Goal: Task Accomplishment & Management: Manage account settings

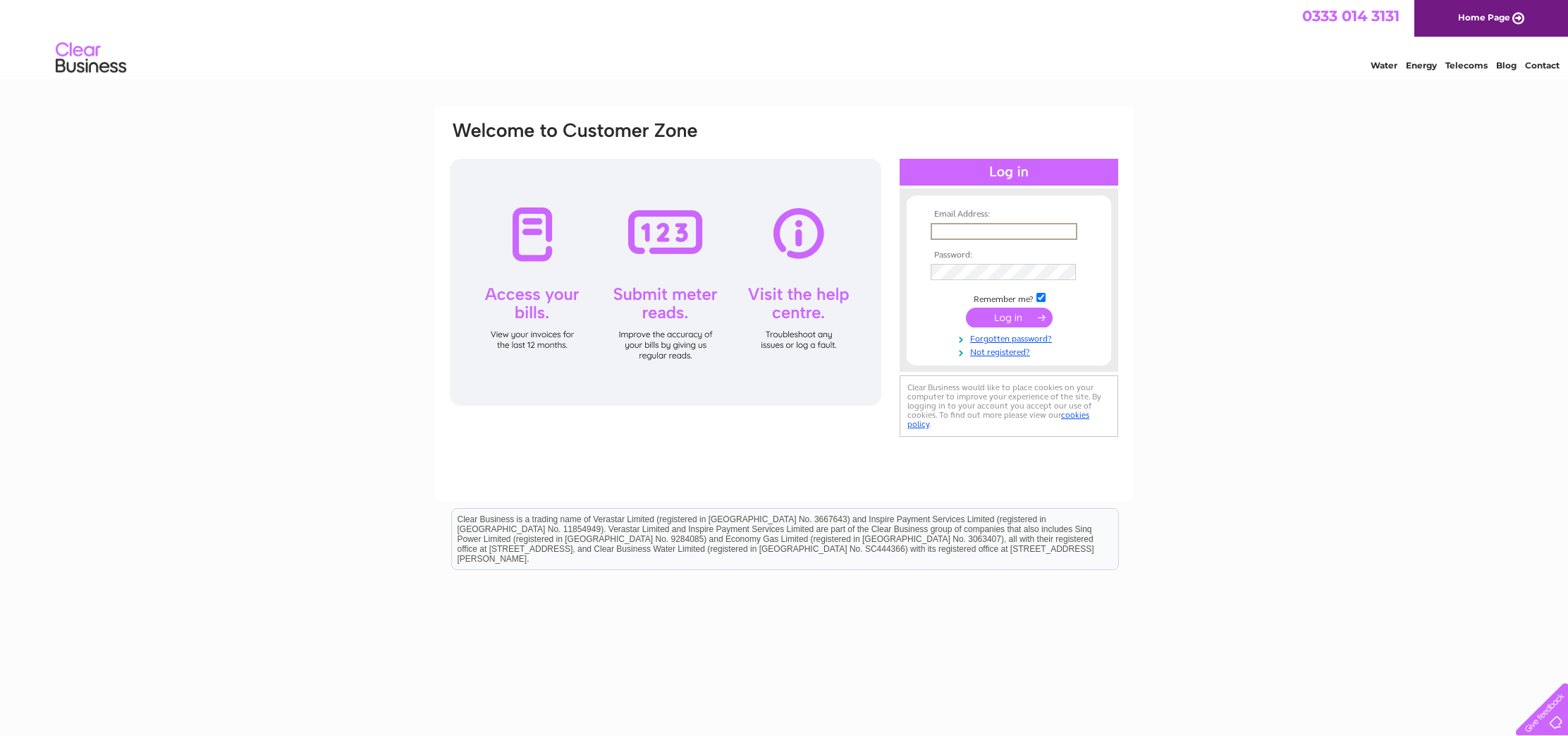
type input "[EMAIL_ADDRESS][DOMAIN_NAME]"
click at [1007, 316] on input "submit" at bounding box center [1010, 317] width 87 height 20
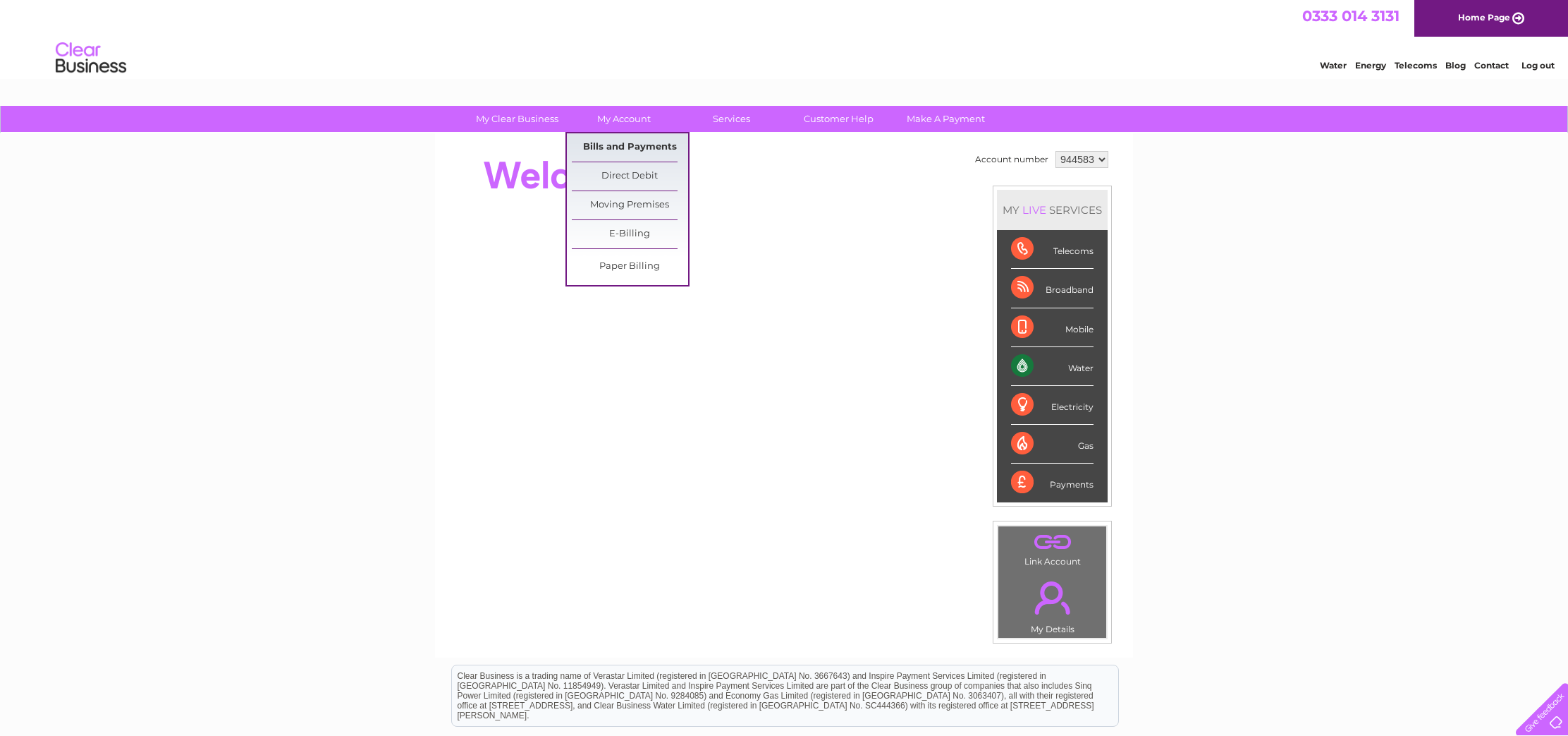
click at [617, 148] on link "Bills and Payments" at bounding box center [630, 147] width 116 height 28
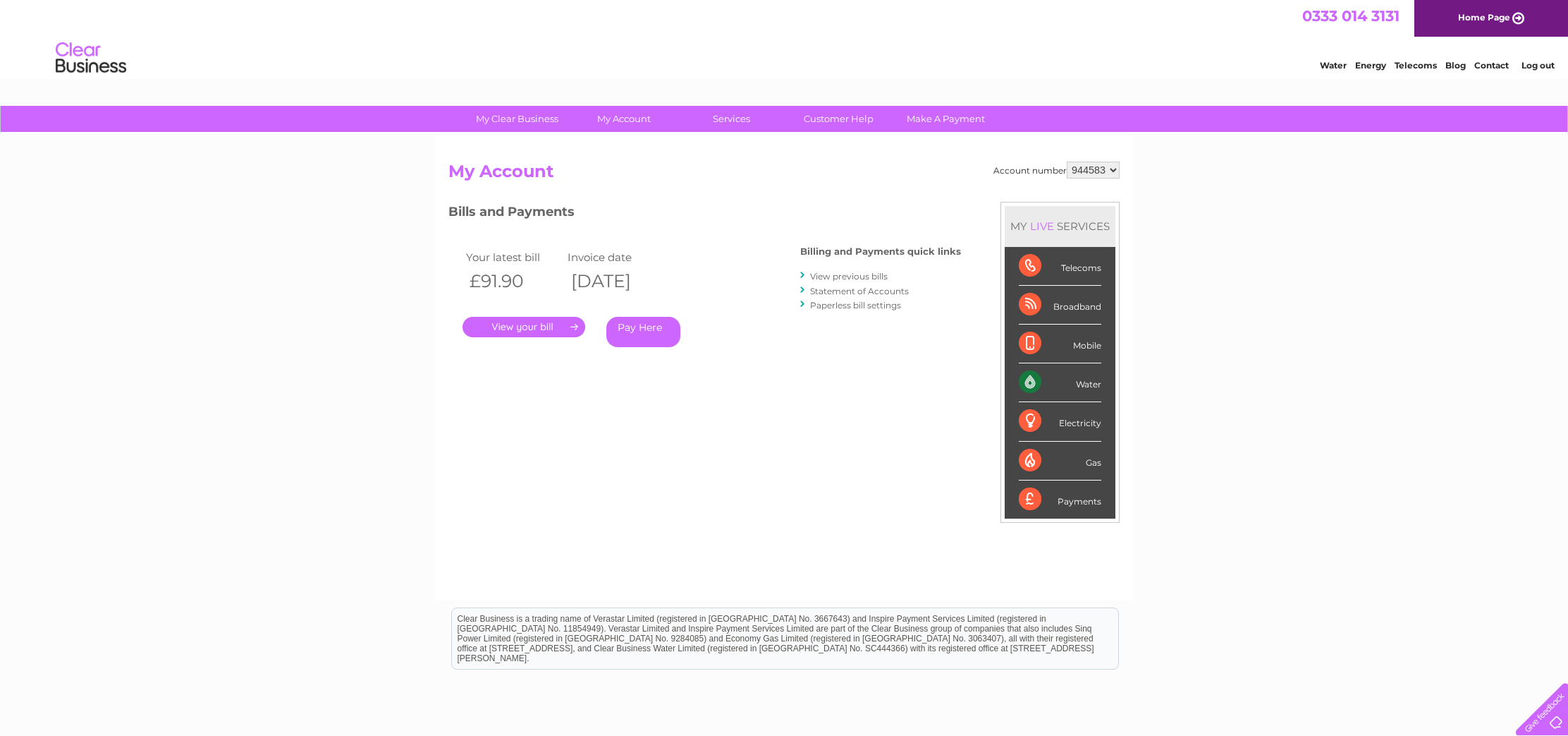
click at [520, 326] on link "." at bounding box center [524, 326] width 123 height 21
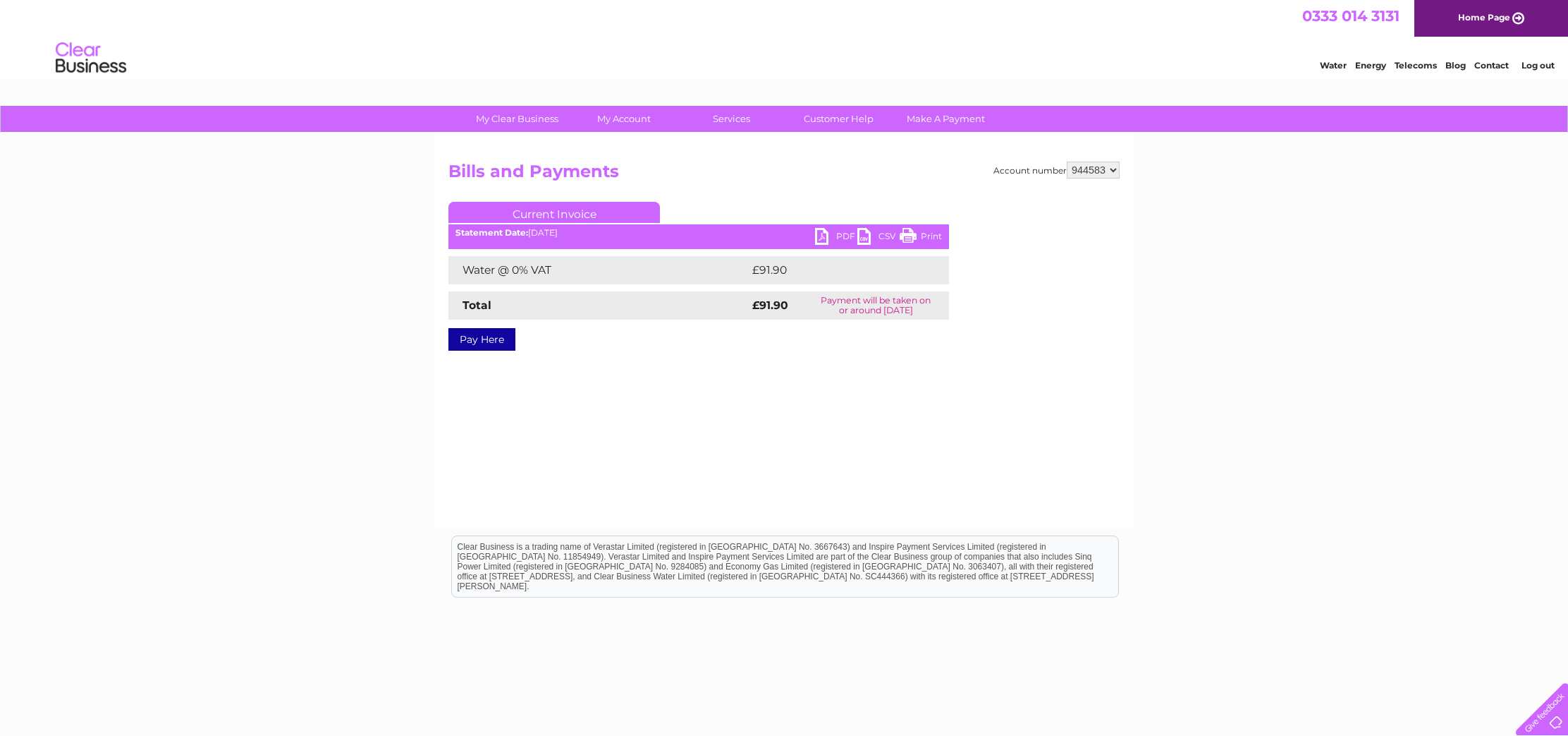
click at [824, 235] on link "PDF" at bounding box center [836, 238] width 42 height 21
